Goal: Information Seeking & Learning: Learn about a topic

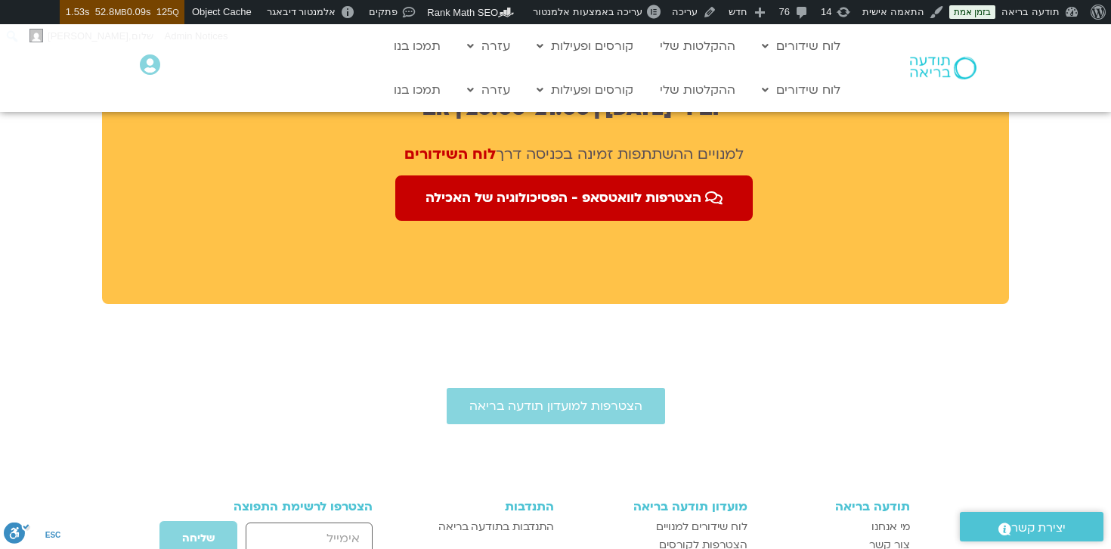
scroll to position [1192, 0]
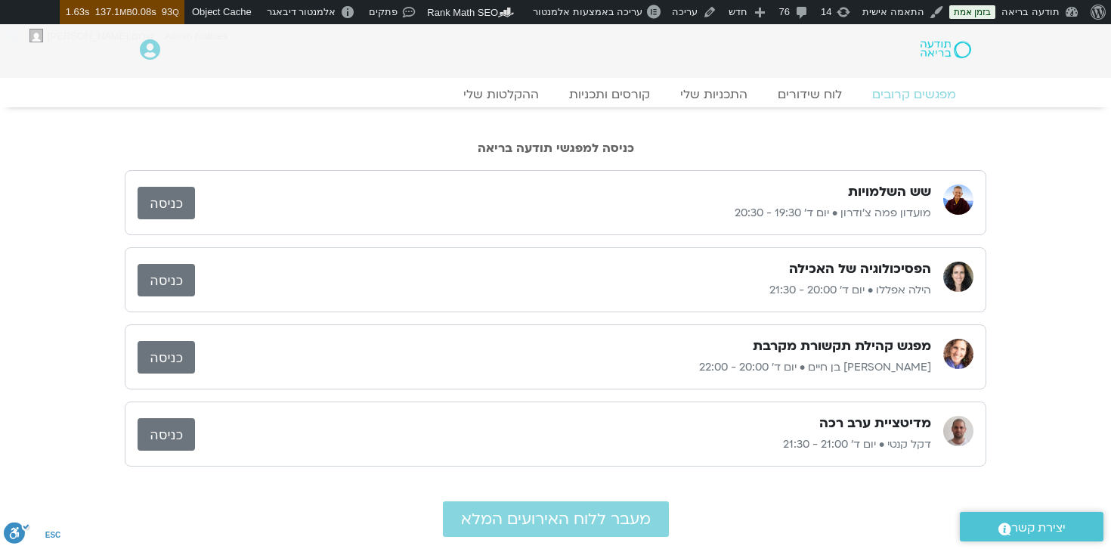
click at [160, 287] on link "כניסה" at bounding box center [166, 280] width 57 height 33
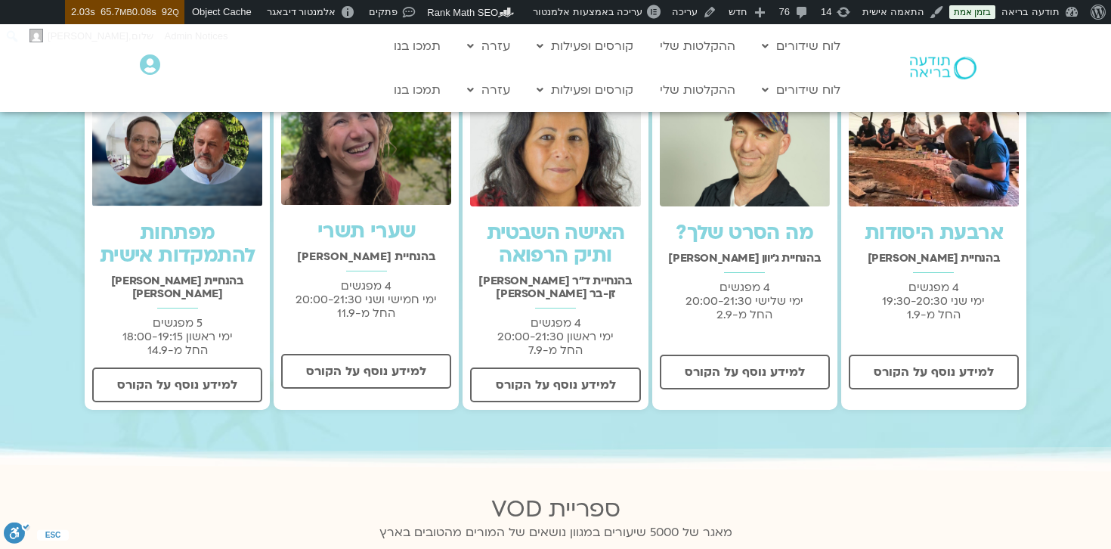
scroll to position [529, 0]
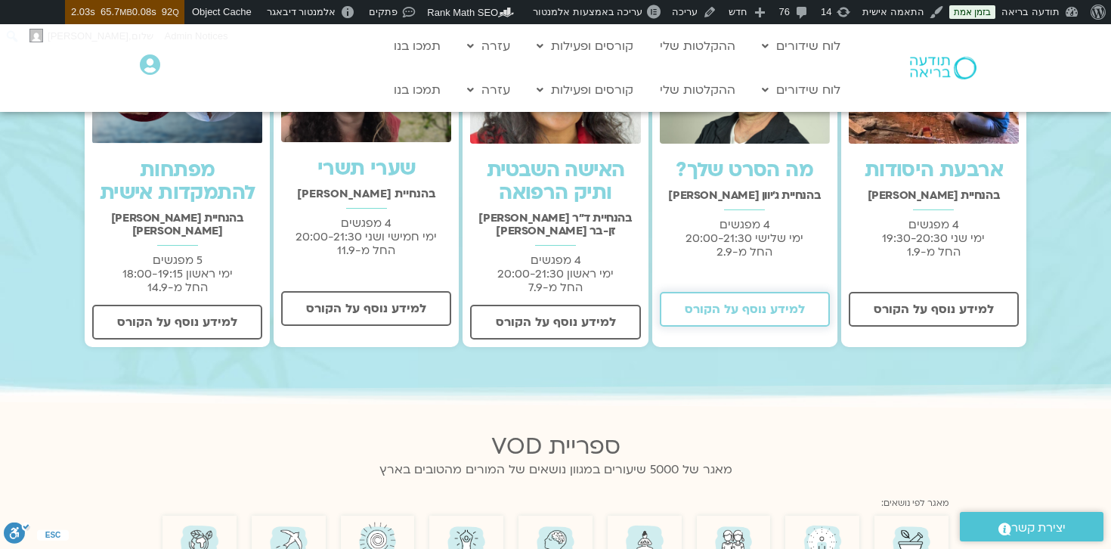
click at [739, 308] on span "למידע נוסף על הקורס" at bounding box center [745, 309] width 120 height 14
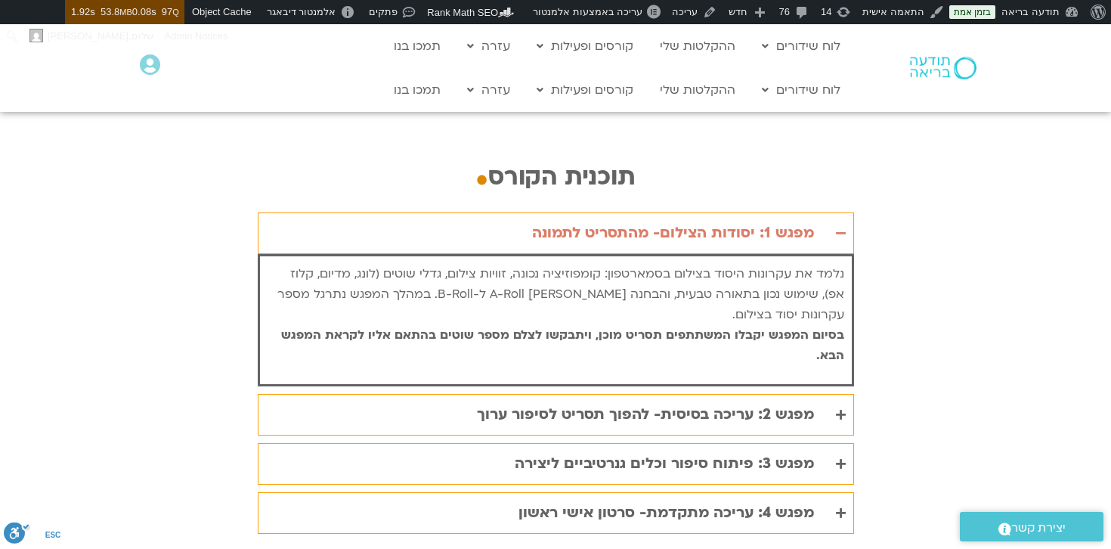
scroll to position [3025, 0]
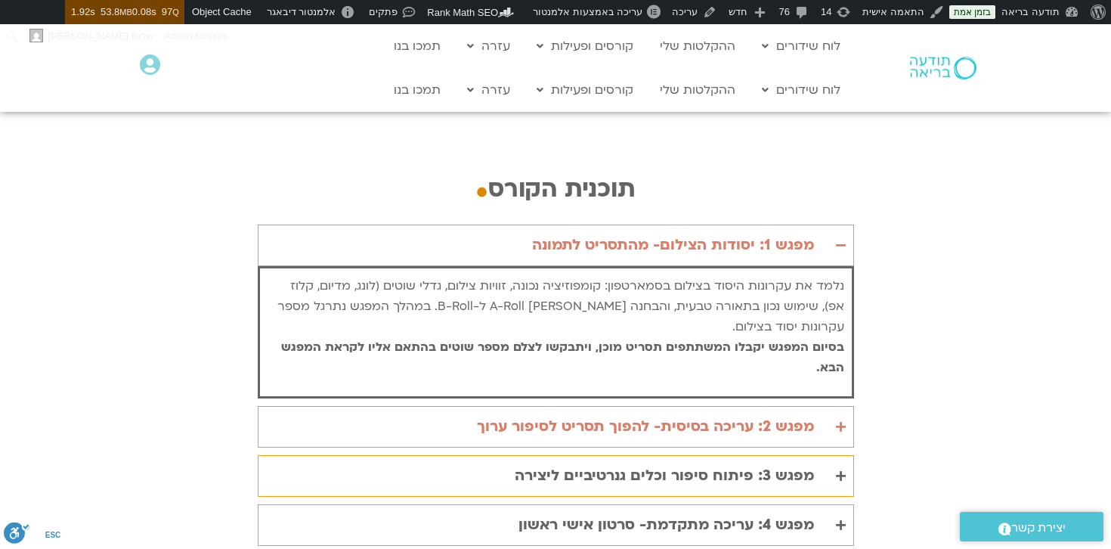
click at [727, 414] on div "מפגש 2: עריכה בסיסית- להפוך תסריט לסיפור ערוך" at bounding box center [645, 426] width 337 height 25
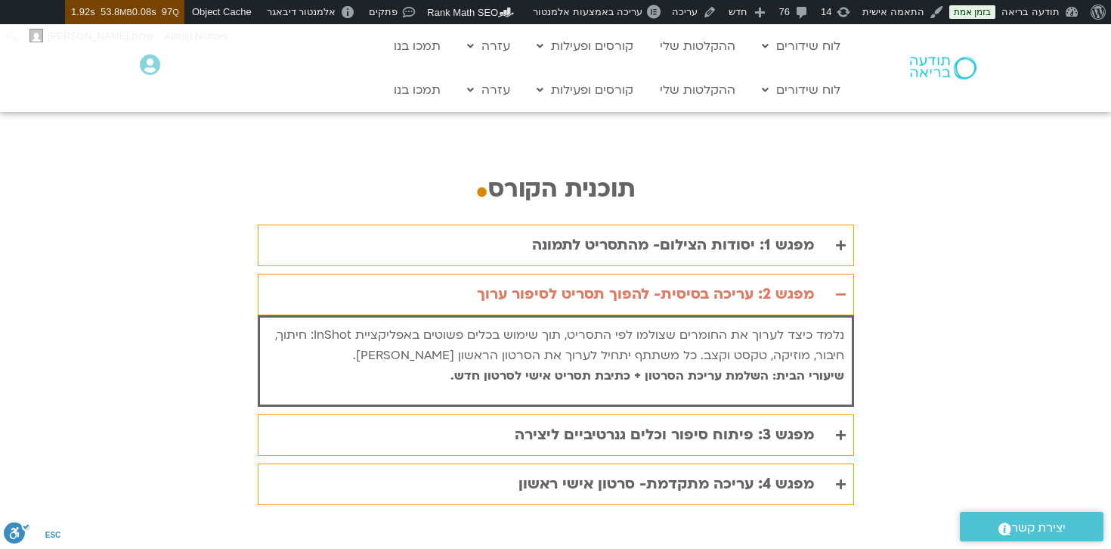
click at [730, 282] on div "מפגש 2: עריכה בסיסית- להפוך תסריט לסיפור ערוך" at bounding box center [645, 294] width 337 height 25
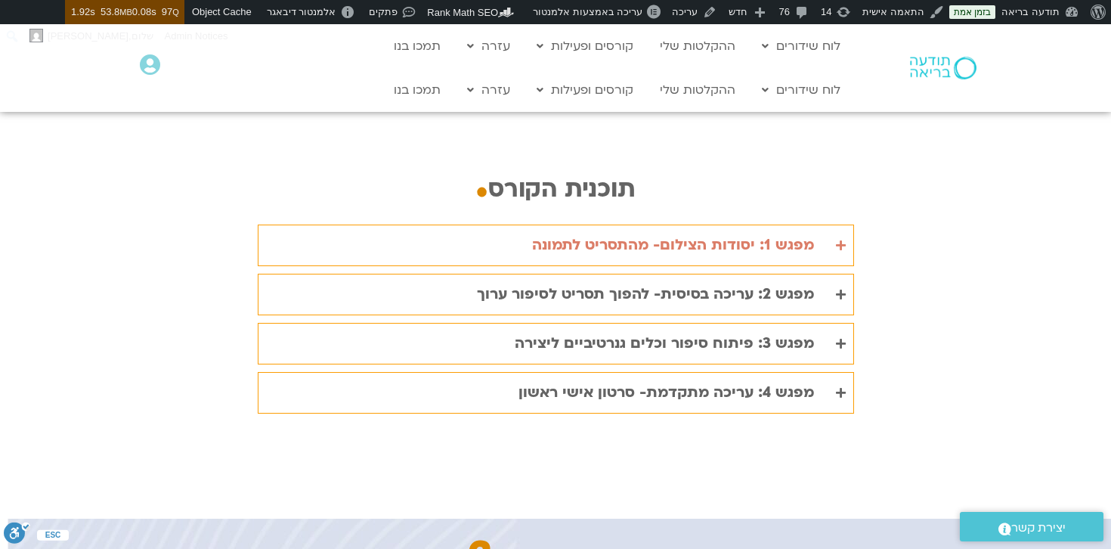
click at [742, 233] on div "מפגש 1: יסודות הצילום- מהתסריט לתמונה" at bounding box center [673, 245] width 282 height 25
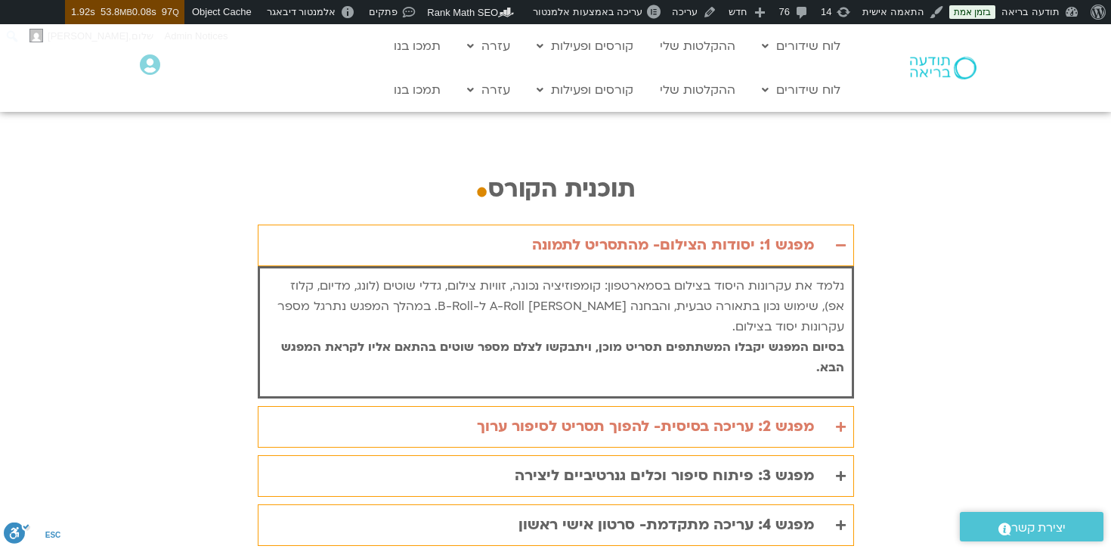
click at [693, 414] on div "מפגש 2: עריכה בסיסית- להפוך תסריט לסיפור ערוך" at bounding box center [645, 426] width 337 height 25
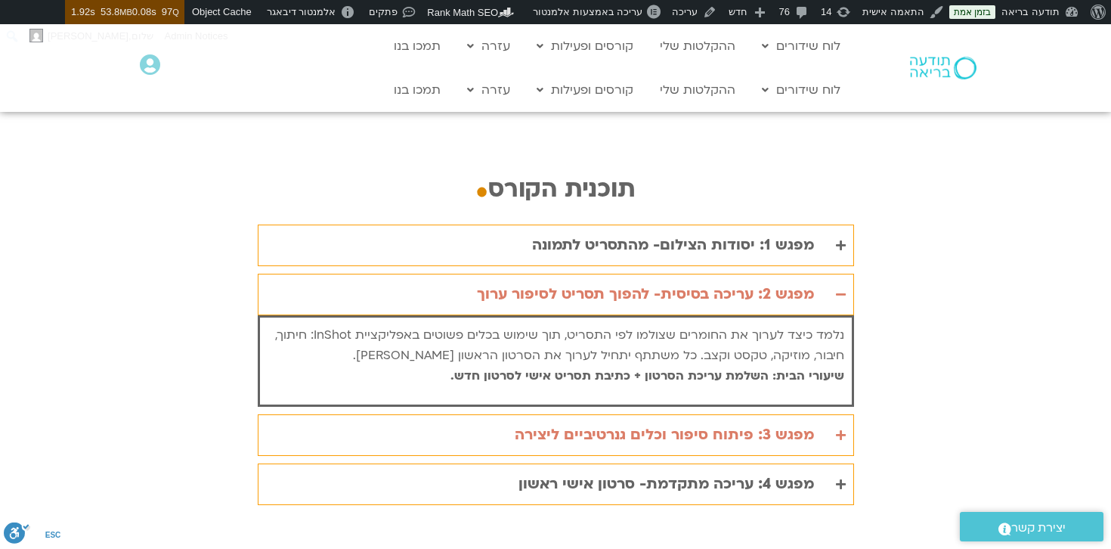
click at [692, 423] on div "מפגש 3: פיתוח סיפור וכלים גנרטיביים ליצירה" at bounding box center [664, 435] width 299 height 25
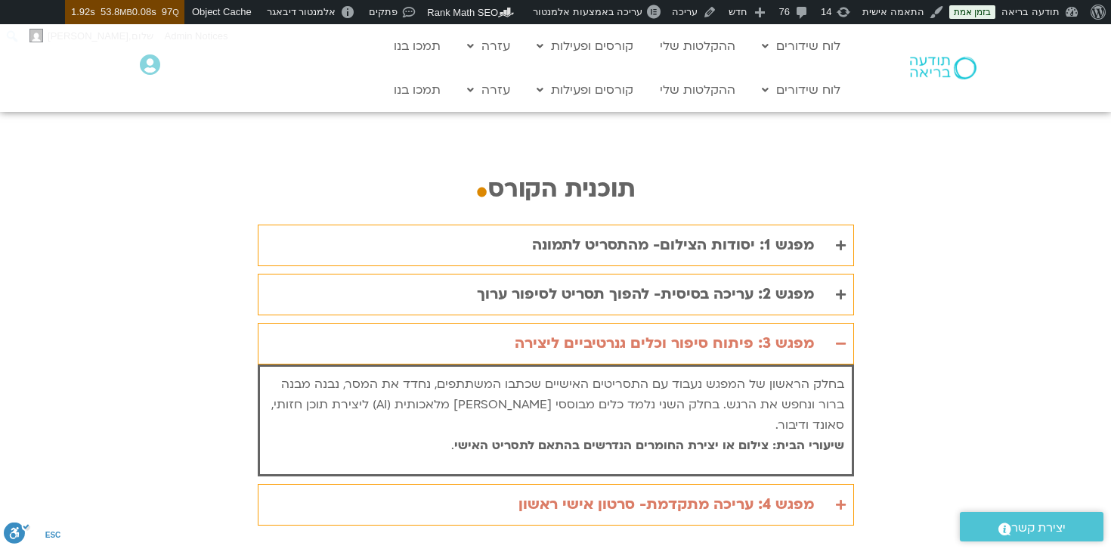
click at [699, 492] on div "מפגש 4: עריכה מתקדמת- סרטון אישי ראשון" at bounding box center [667, 504] width 296 height 25
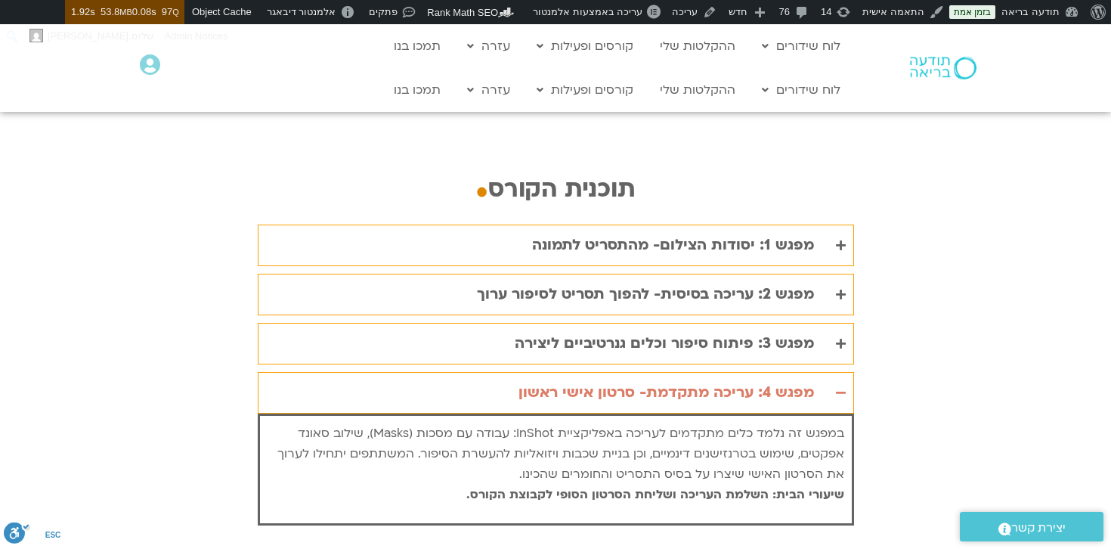
click at [690, 380] on div "מפגש 4: עריכה מתקדמת- סרטון אישי ראשון" at bounding box center [667, 392] width 296 height 25
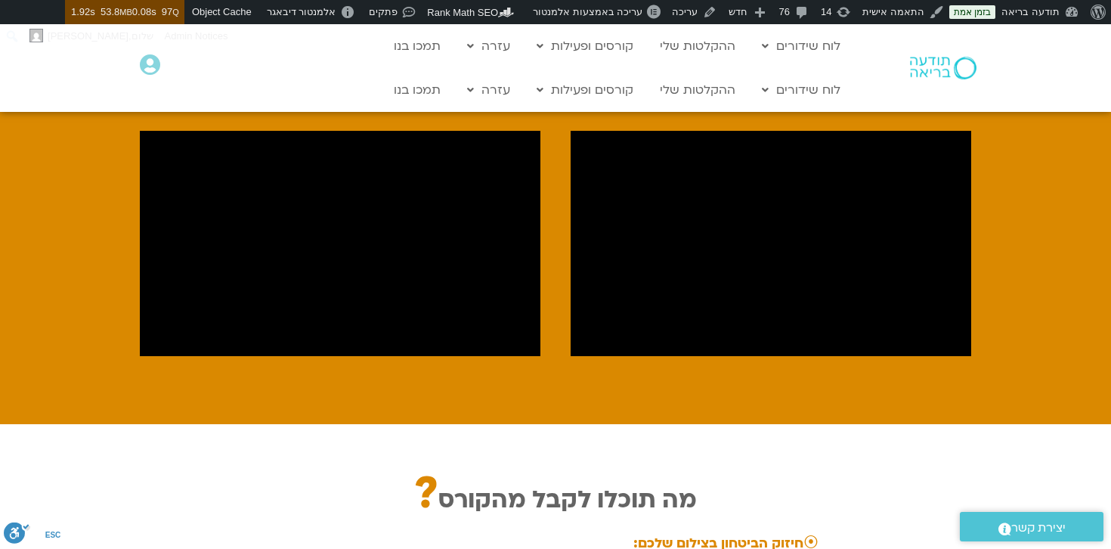
scroll to position [0, 0]
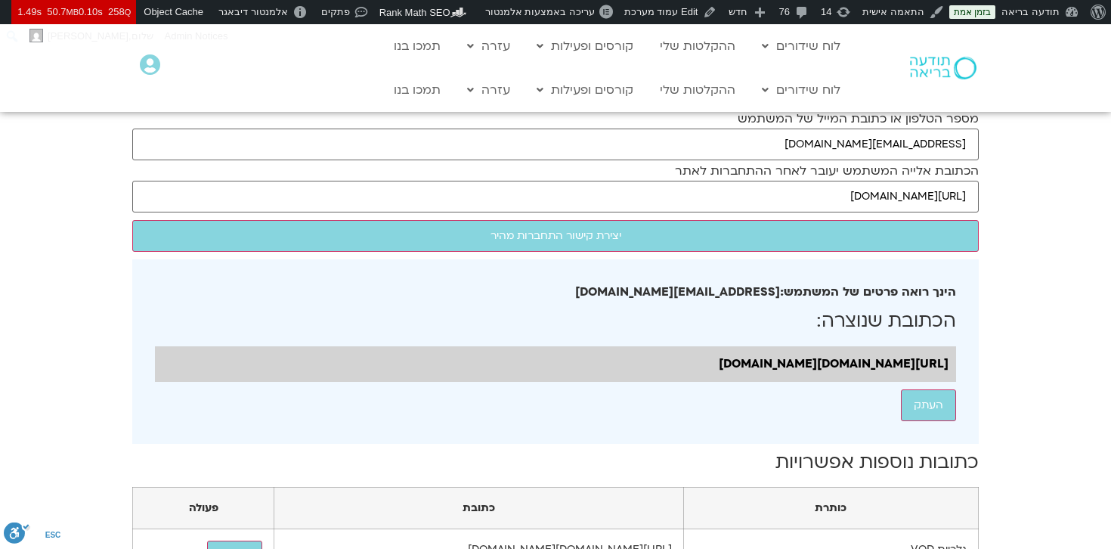
scroll to position [54, 0]
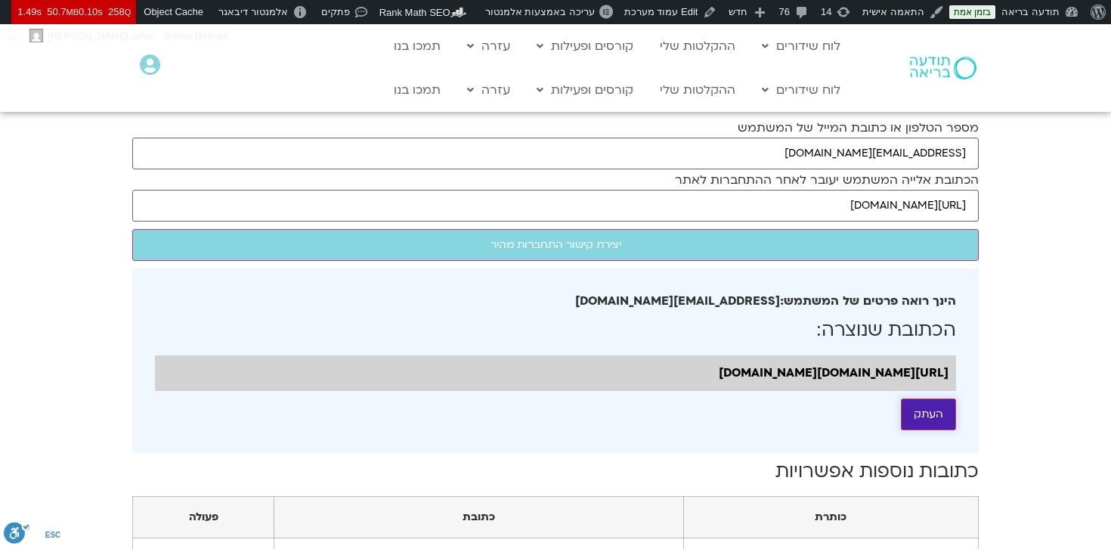
click at [936, 430] on button "העתק" at bounding box center [928, 414] width 55 height 32
